Goal: Task Accomplishment & Management: Complete application form

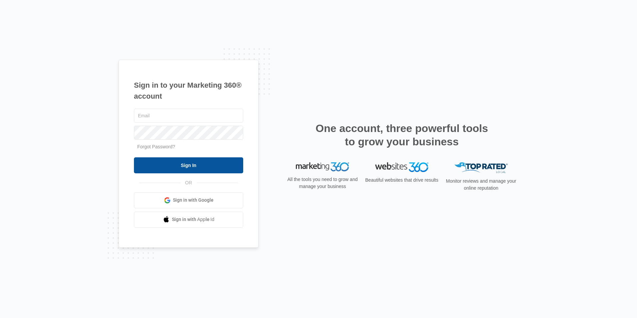
type input "[EMAIL_ADDRESS][DOMAIN_NAME]"
click at [191, 167] on input "Sign In" at bounding box center [188, 165] width 109 height 16
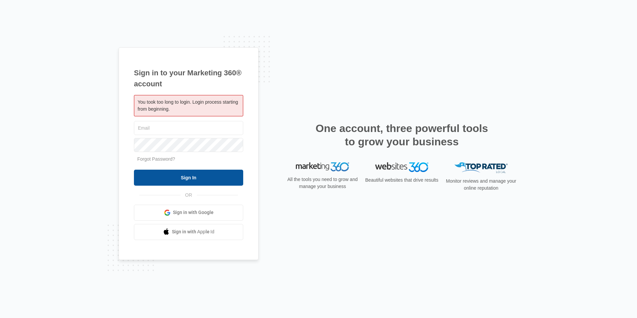
type input "[EMAIL_ADDRESS][DOMAIN_NAME]"
click at [220, 181] on input "Sign In" at bounding box center [188, 178] width 109 height 16
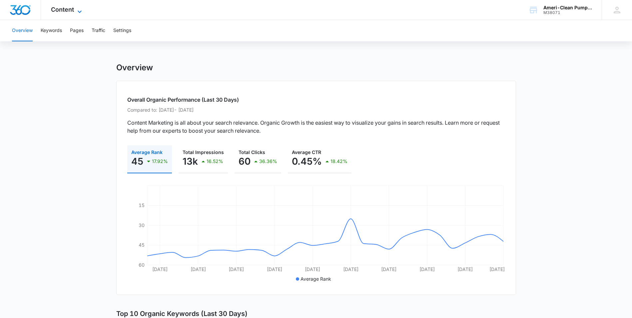
click at [81, 13] on icon at bounding box center [80, 12] width 8 height 8
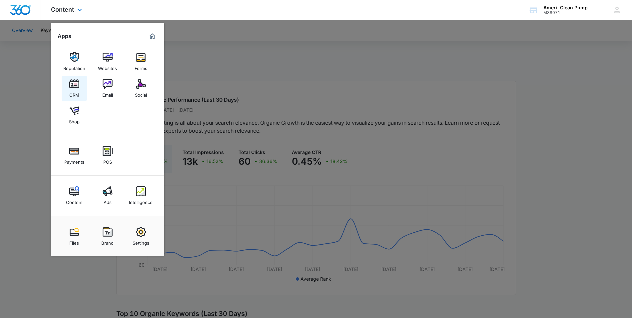
click at [78, 90] on div "CRM" at bounding box center [74, 93] width 10 height 9
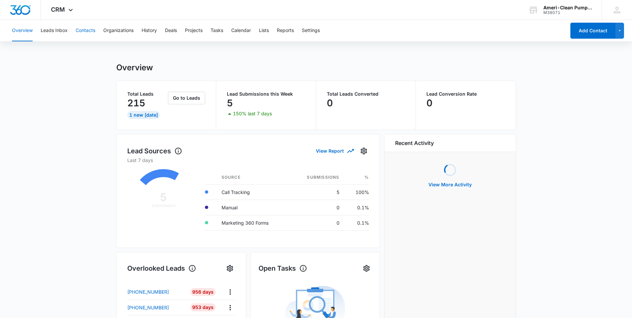
click at [92, 30] on button "Contacts" at bounding box center [86, 30] width 20 height 21
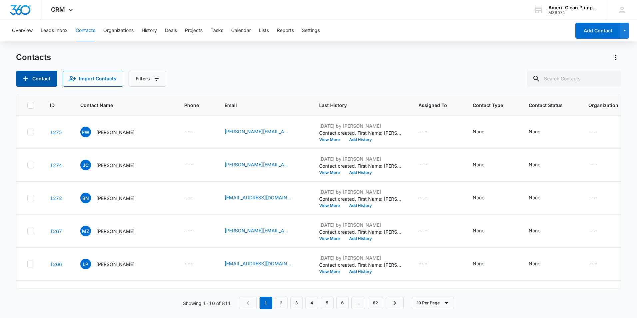
click at [43, 82] on button "Contact" at bounding box center [36, 79] width 41 height 16
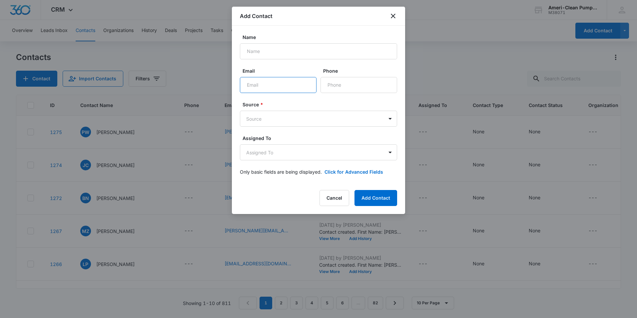
click at [283, 87] on input "Email" at bounding box center [278, 85] width 77 height 16
paste input "GRozansky@ima-re.com"
type input "GRozansky@ima-re.com"
click at [281, 50] on input "Name" at bounding box center [318, 51] width 157 height 16
type input "Glenn Rozansky"
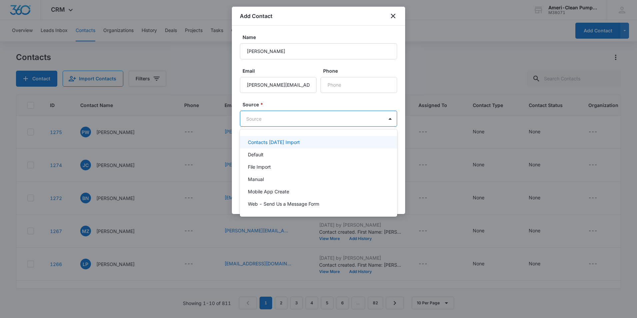
click at [302, 119] on body "CRM Apps Reputation Websites Forms CRM Email Social Shop Payments POS Content A…" at bounding box center [318, 159] width 637 height 318
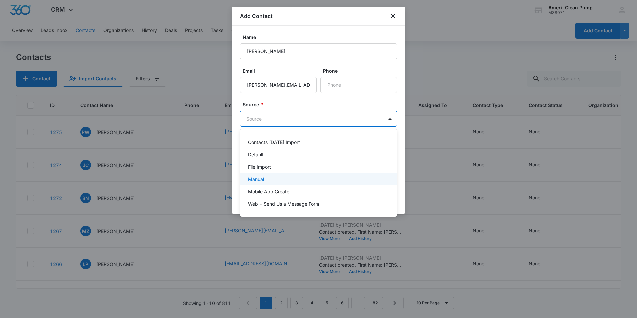
click at [263, 180] on p "Manual" at bounding box center [256, 179] width 16 height 7
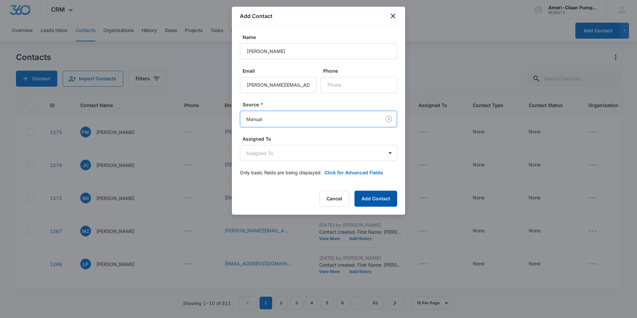
click at [374, 196] on button "Add Contact" at bounding box center [376, 199] width 43 height 16
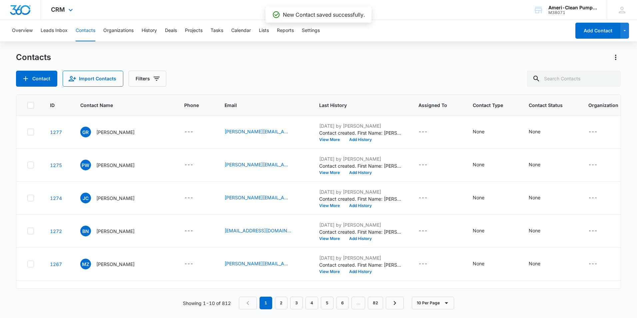
click at [69, 14] on div "CRM Apps Reputation Websites Forms CRM Email Social Shop Payments POS Content A…" at bounding box center [63, 10] width 44 height 20
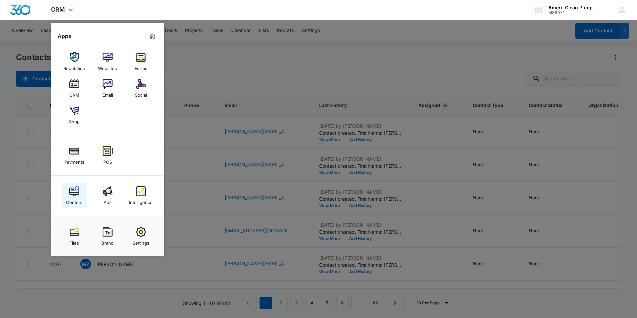
click at [71, 191] on img at bounding box center [74, 191] width 10 height 10
